Goal: Browse casually

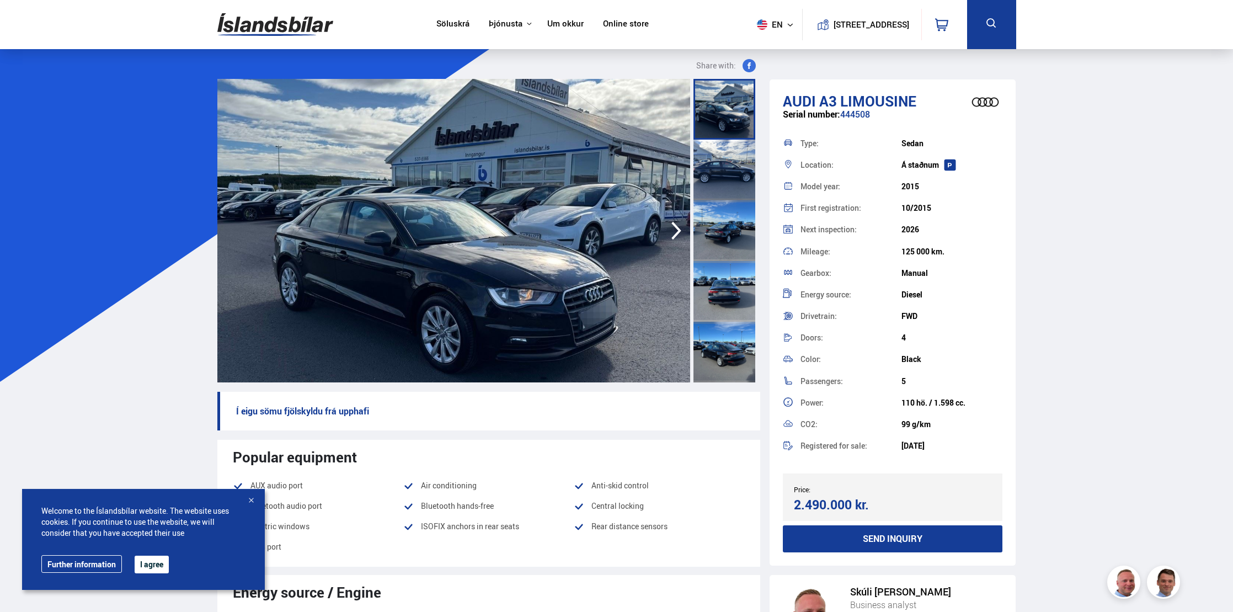
click at [665, 220] on icon "button" at bounding box center [676, 230] width 22 height 26
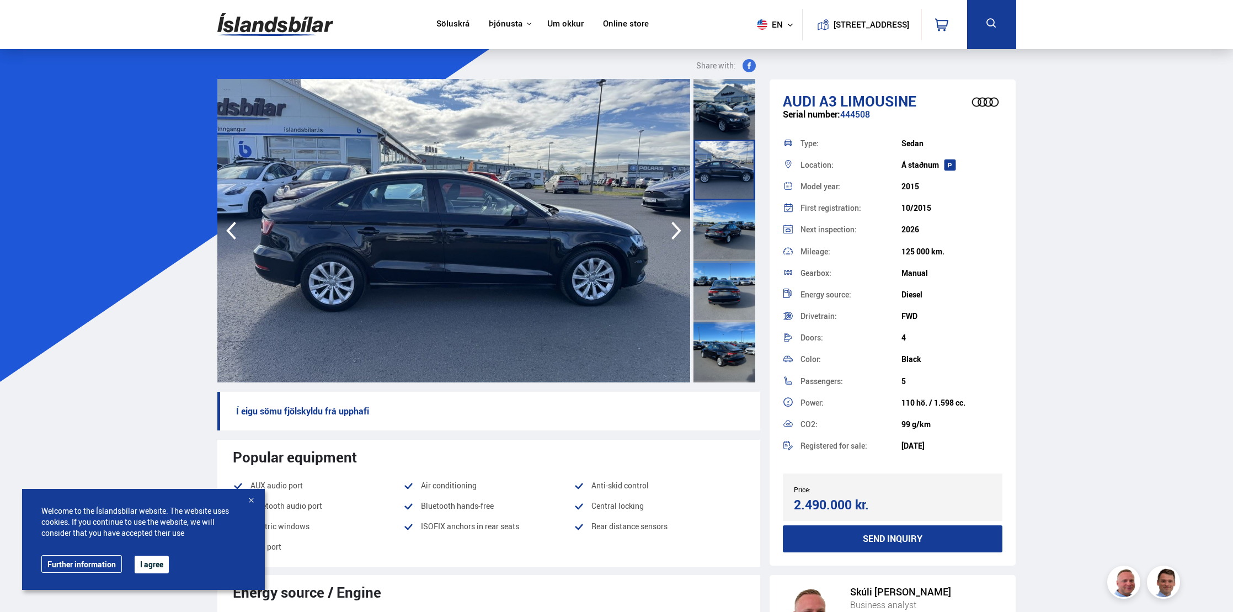
click at [676, 227] on icon "button" at bounding box center [676, 231] width 10 height 18
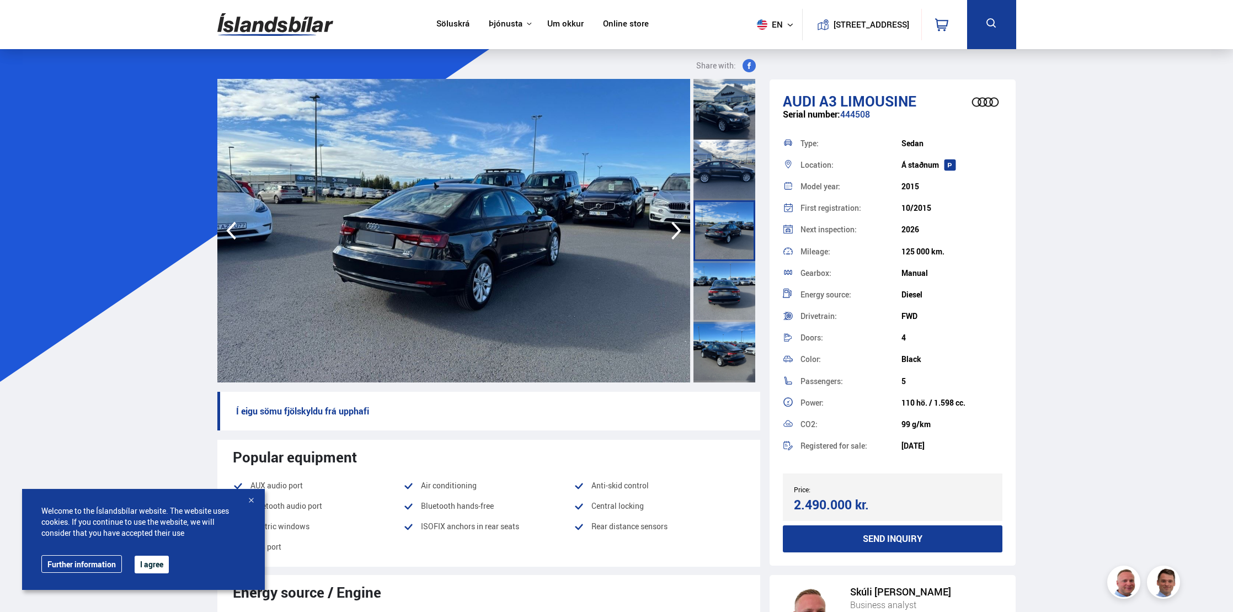
click at [676, 227] on icon "button" at bounding box center [676, 231] width 10 height 18
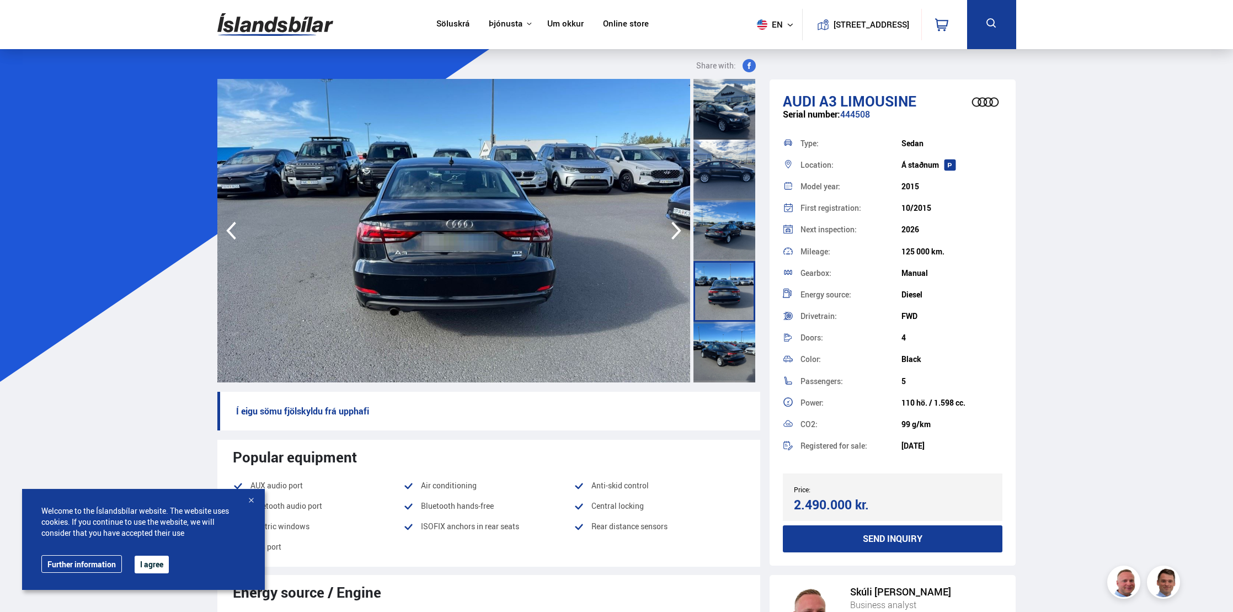
click at [676, 227] on icon "button" at bounding box center [676, 231] width 10 height 18
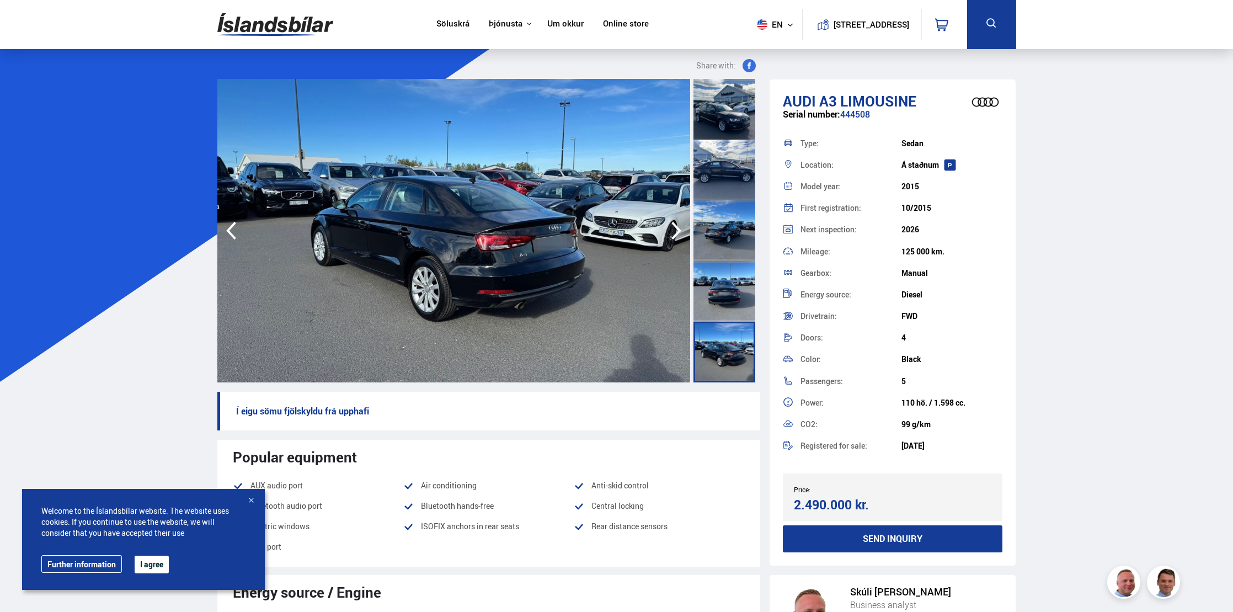
click at [676, 227] on icon "button" at bounding box center [676, 231] width 10 height 18
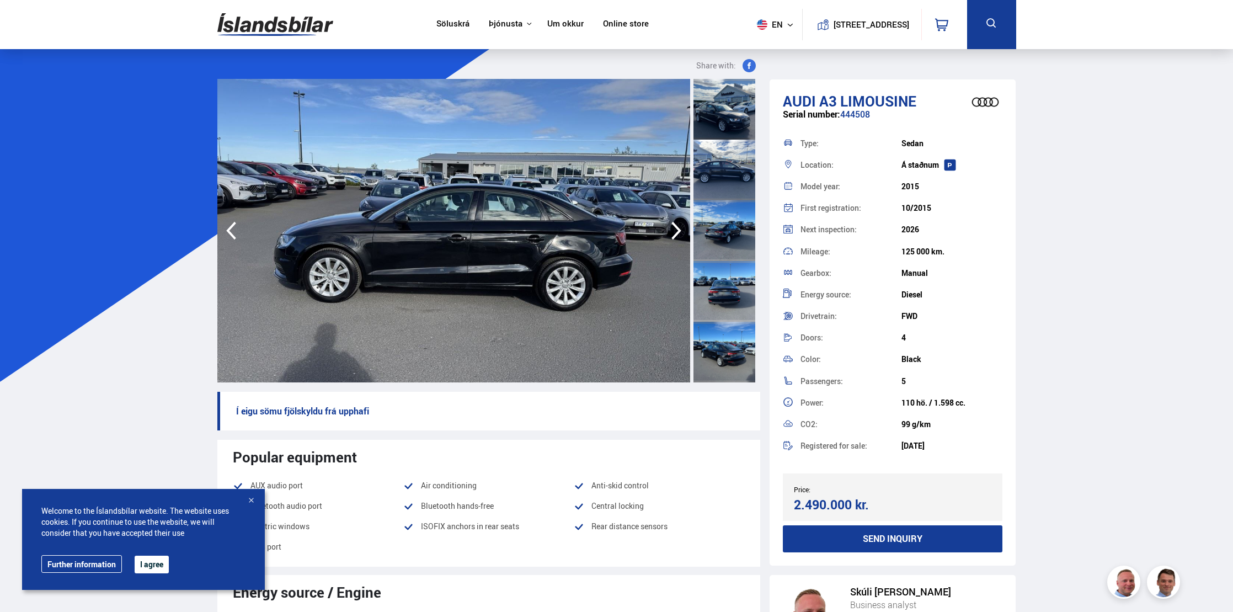
click at [676, 227] on icon "button" at bounding box center [676, 231] width 10 height 18
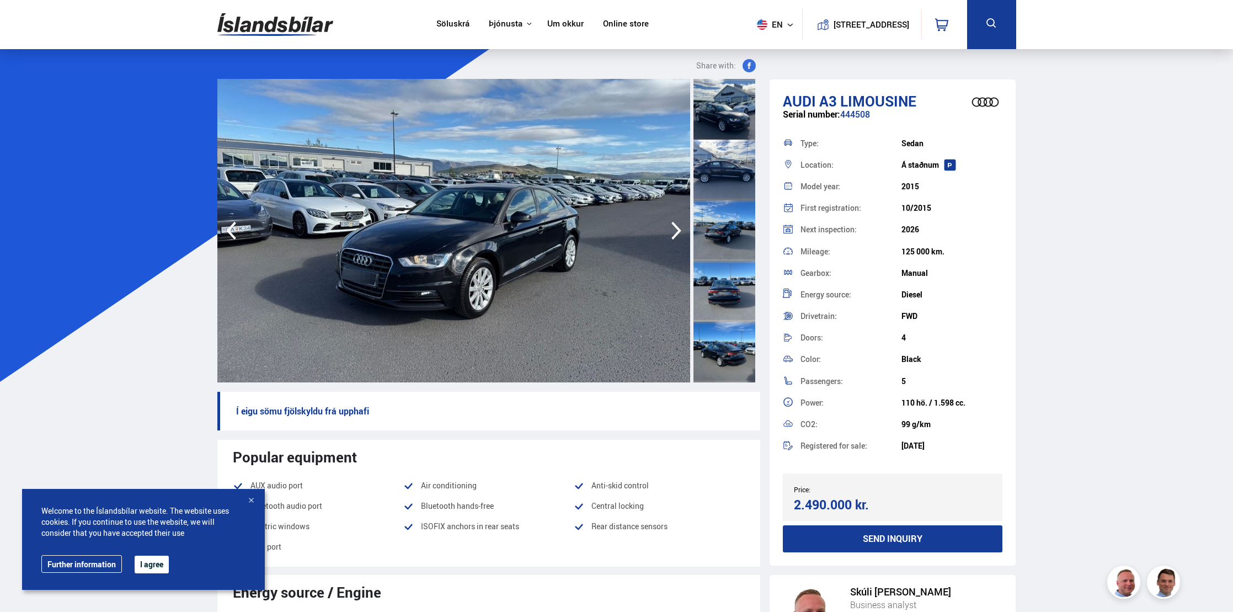
click at [676, 227] on icon "button" at bounding box center [676, 231] width 10 height 18
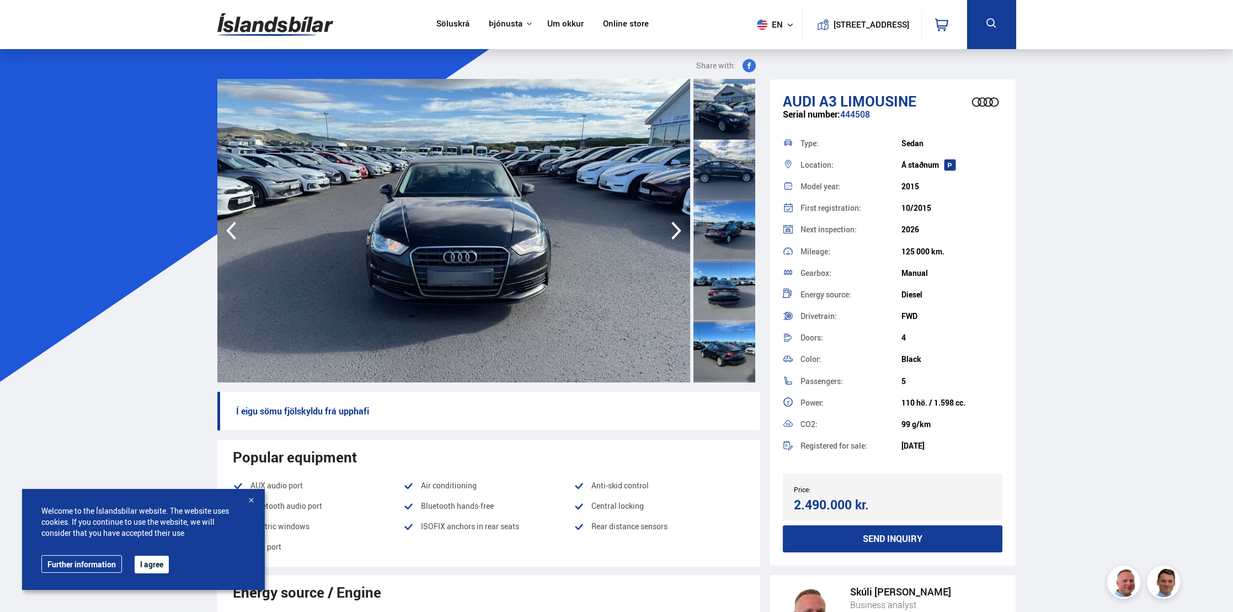
click at [676, 227] on icon "button" at bounding box center [676, 231] width 10 height 18
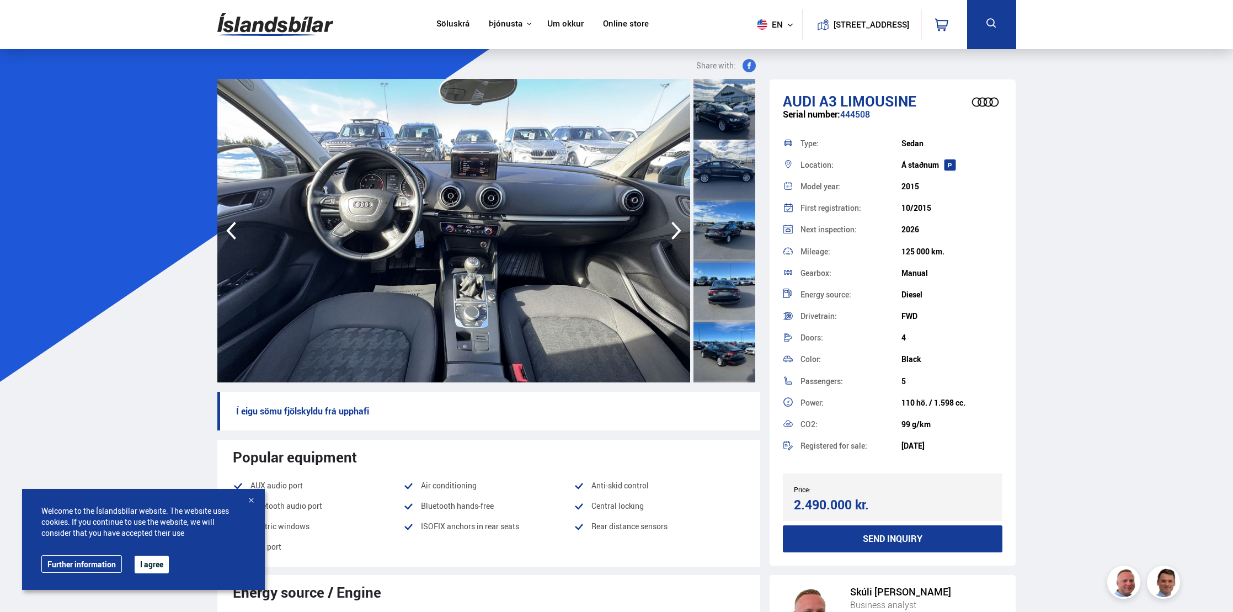
click at [676, 227] on icon "button" at bounding box center [676, 231] width 10 height 18
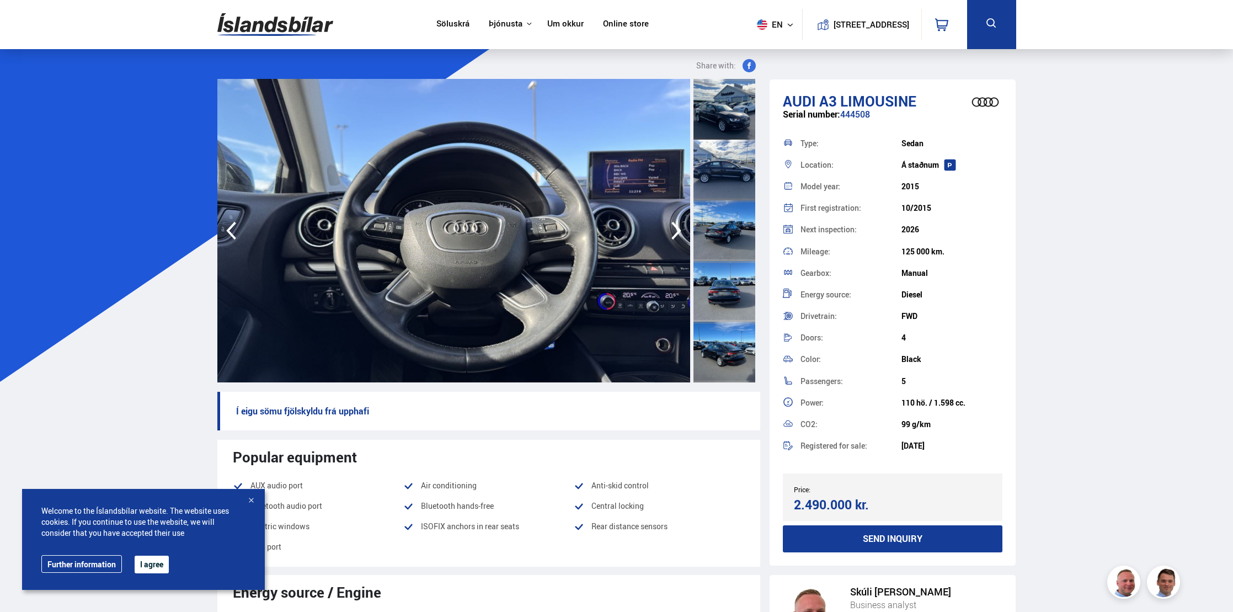
click at [676, 227] on icon "button" at bounding box center [676, 231] width 10 height 18
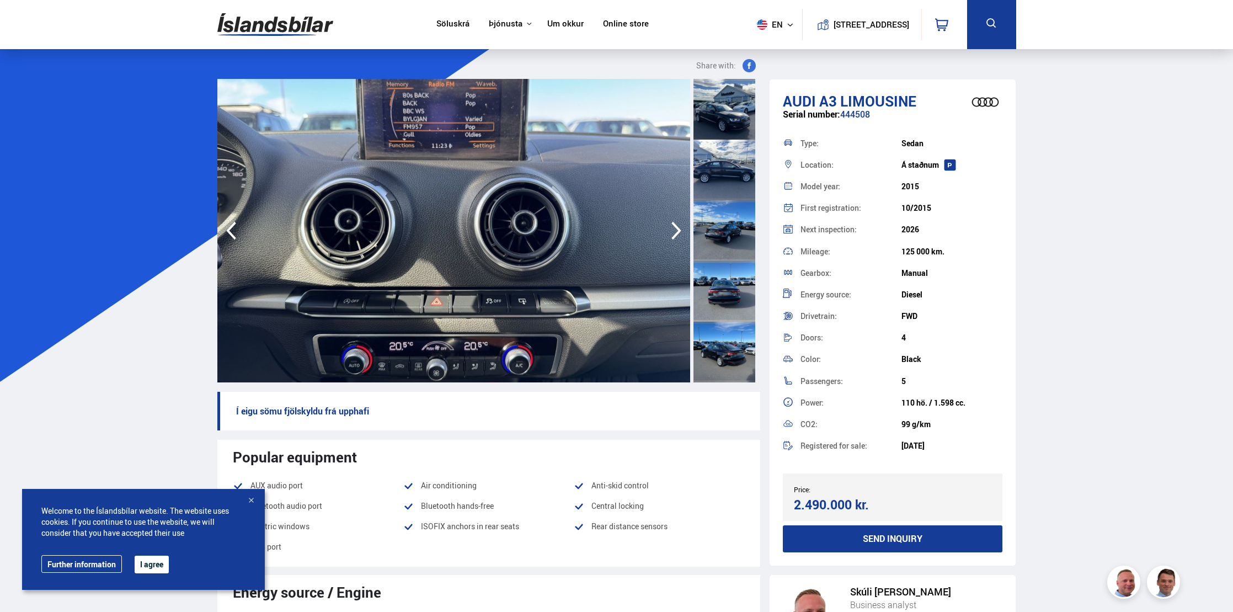
click at [676, 227] on icon "button" at bounding box center [676, 231] width 10 height 18
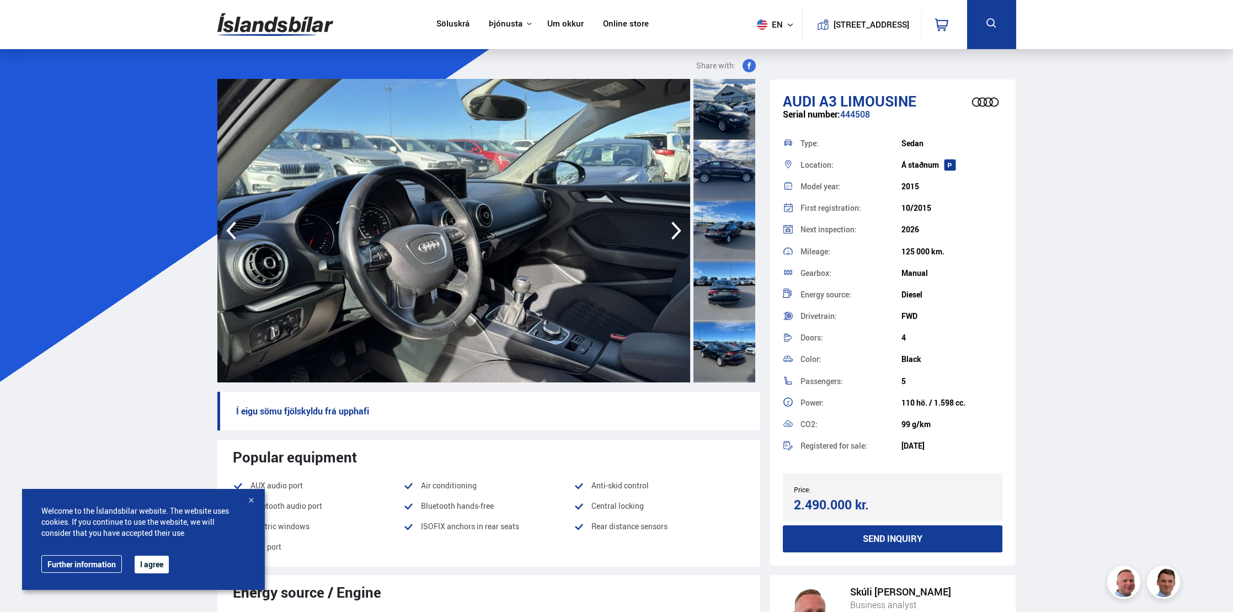
click at [676, 227] on icon "button" at bounding box center [676, 231] width 10 height 18
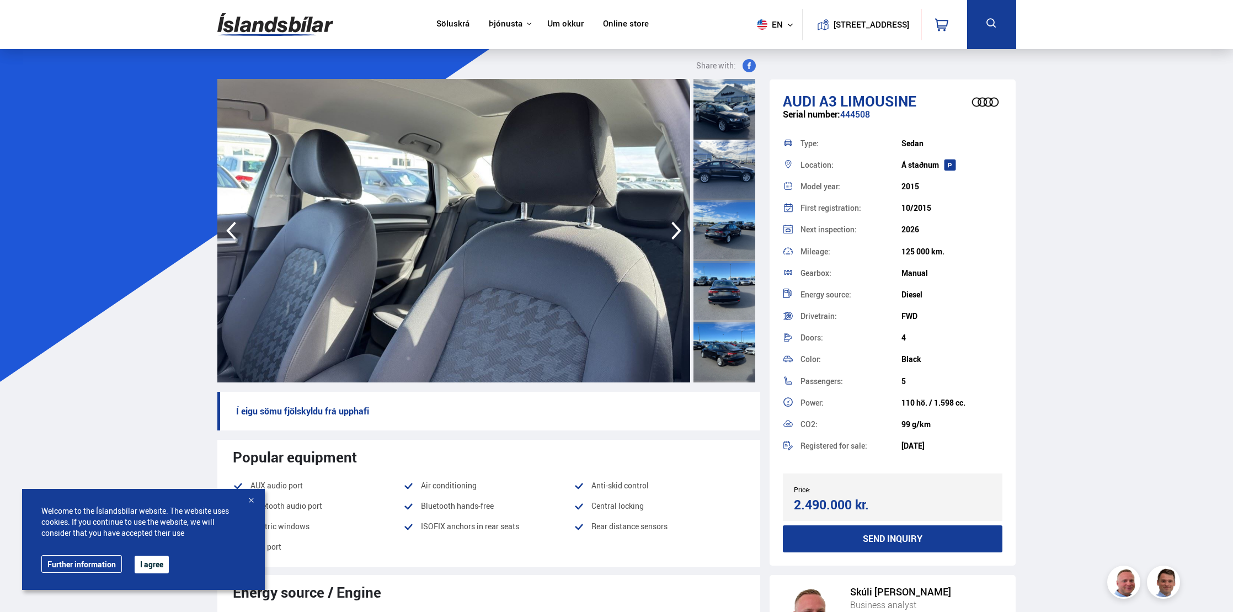
click at [676, 227] on icon "button" at bounding box center [676, 231] width 10 height 18
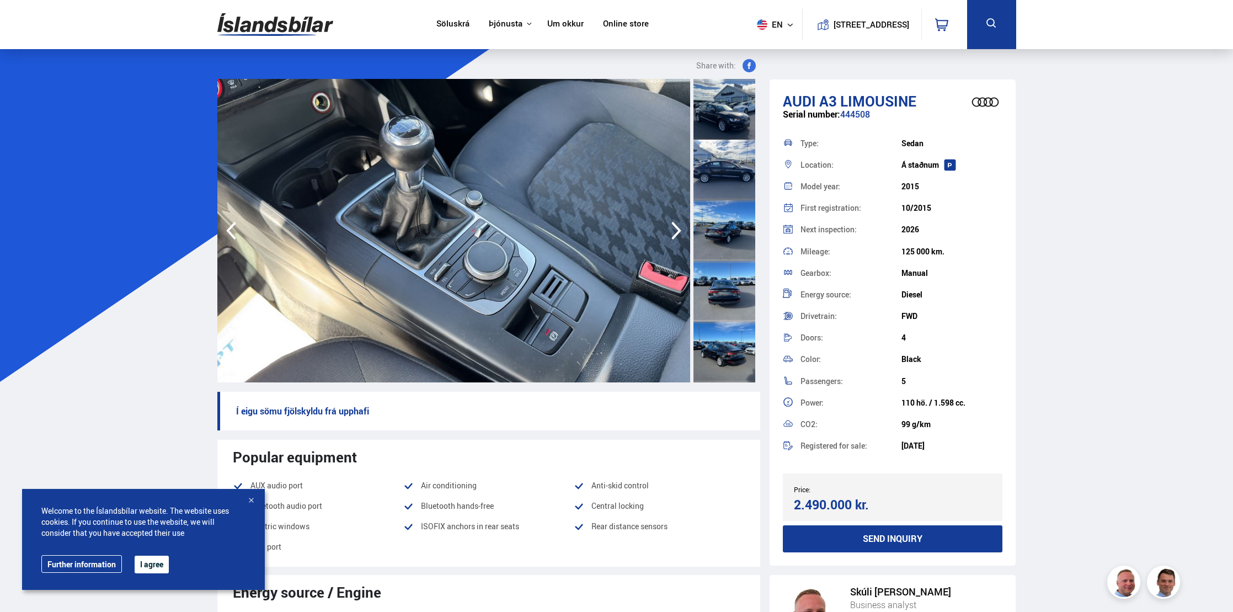
click at [676, 227] on icon "button" at bounding box center [676, 231] width 10 height 18
